Goal: Entertainment & Leisure: Consume media (video, audio)

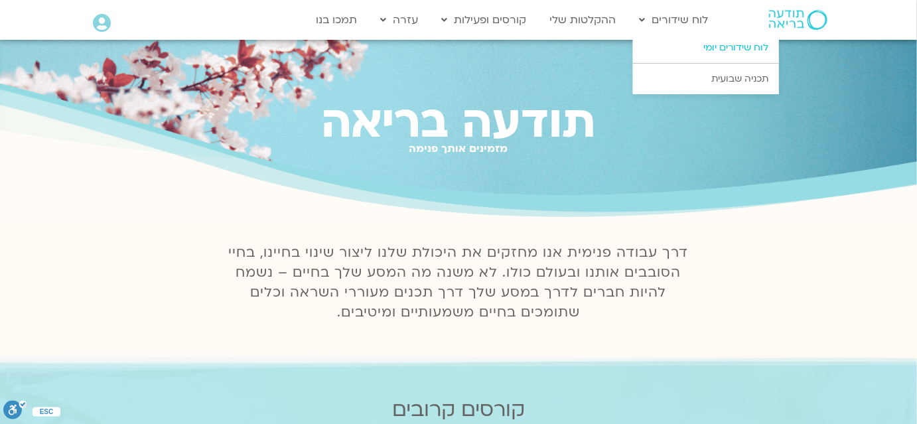
click at [701, 59] on link "לוח שידורים יומי" at bounding box center [706, 48] width 146 height 31
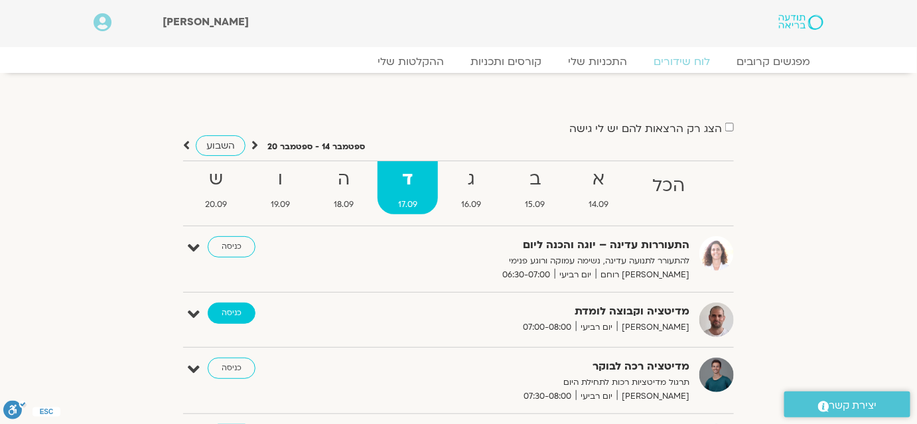
click at [223, 312] on link "כניסה" at bounding box center [232, 313] width 48 height 21
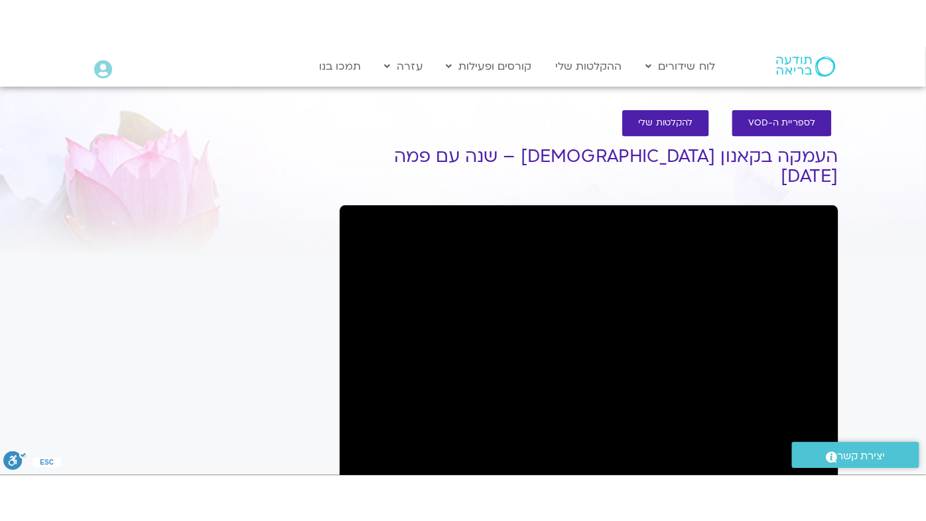
scroll to position [85, 0]
